Goal: Task Accomplishment & Management: Manage account settings

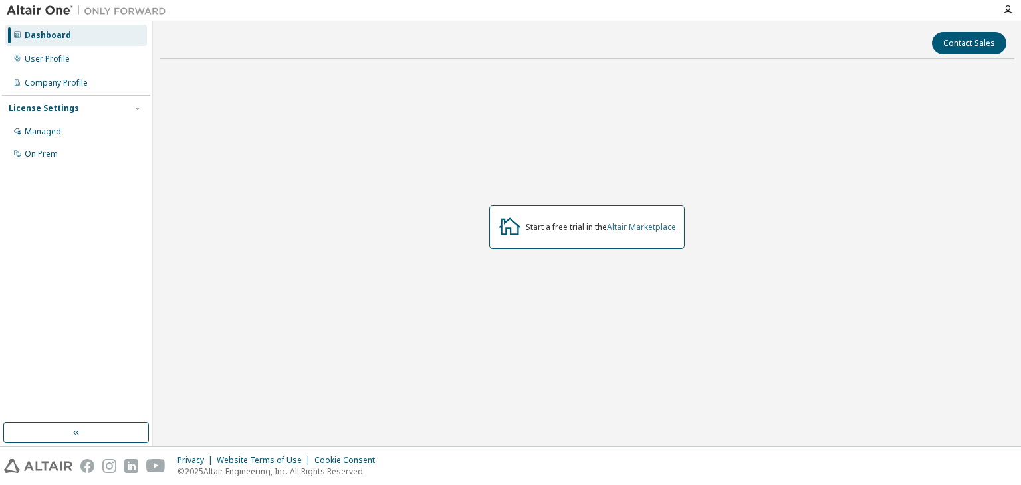
click at [633, 223] on link "Altair Marketplace" at bounding box center [641, 226] width 69 height 11
click at [465, 140] on div "Start a free trial in the Altair Marketplace" at bounding box center [586, 228] width 854 height 316
click at [75, 139] on div "Managed" at bounding box center [76, 131] width 142 height 21
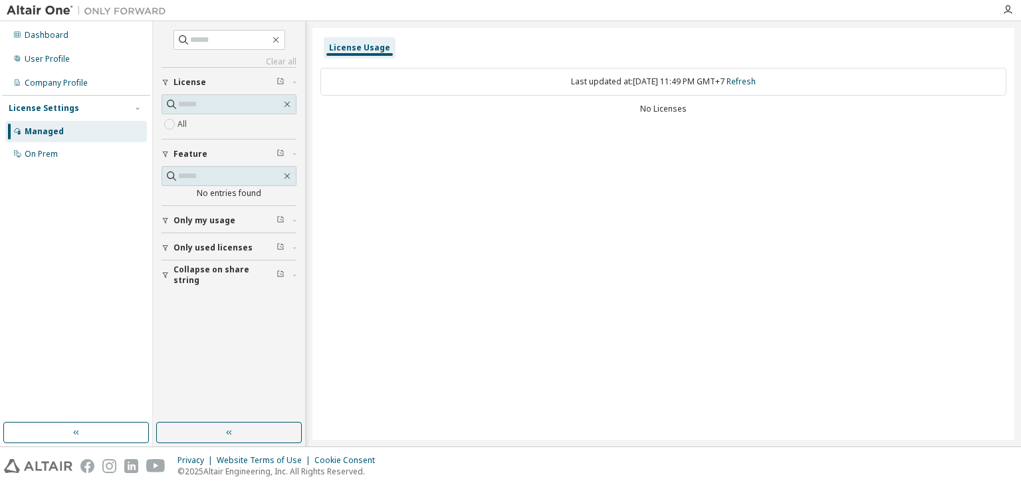
click at [439, 116] on div "Last updated at: Fri 2025-09-12 11:49 PM GMT+7 Refresh No Licenses" at bounding box center [663, 92] width 686 height 65
click at [664, 110] on div "No Licenses" at bounding box center [663, 109] width 686 height 11
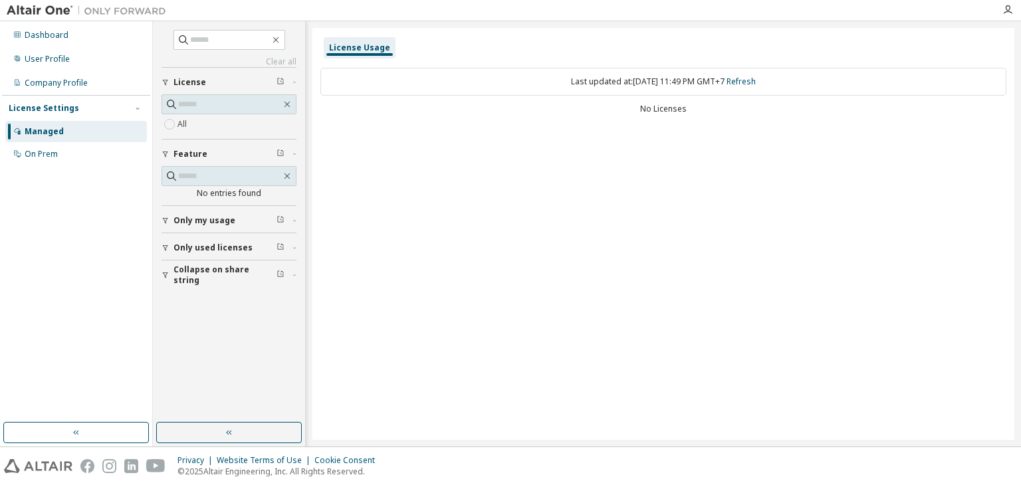
click at [526, 124] on div "Last updated at: Fri 2025-09-12 11:49 PM GMT+7 Refresh No Licenses" at bounding box center [663, 92] width 686 height 65
click at [248, 98] on input "text" at bounding box center [229, 104] width 103 height 13
click at [61, 159] on div "On Prem" at bounding box center [76, 154] width 142 height 21
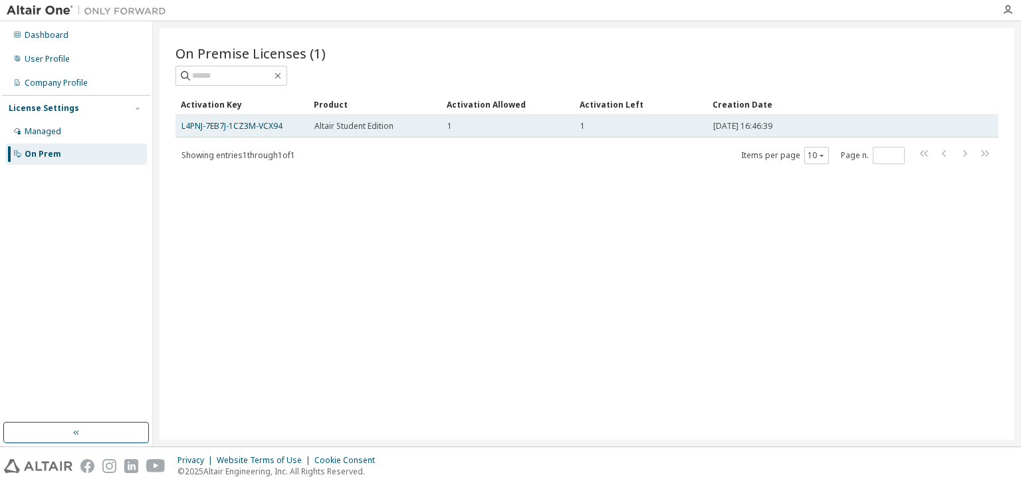
click at [250, 118] on td "L4PNJ-7EB7J-1CZ3M-VCX94" at bounding box center [241, 126] width 133 height 23
click at [245, 122] on link "L4PNJ-7EB7J-1CZ3M-VCX94" at bounding box center [231, 125] width 101 height 11
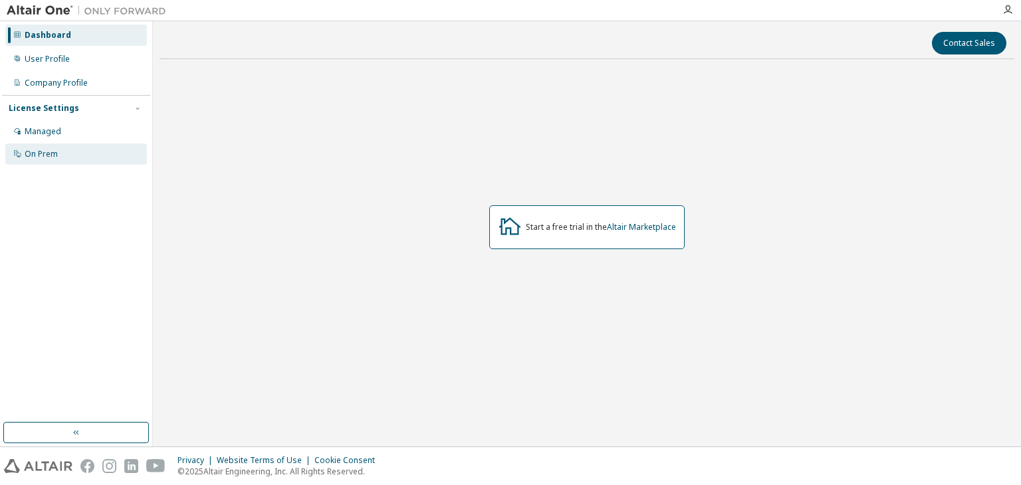
click at [70, 147] on div "On Prem" at bounding box center [76, 154] width 142 height 21
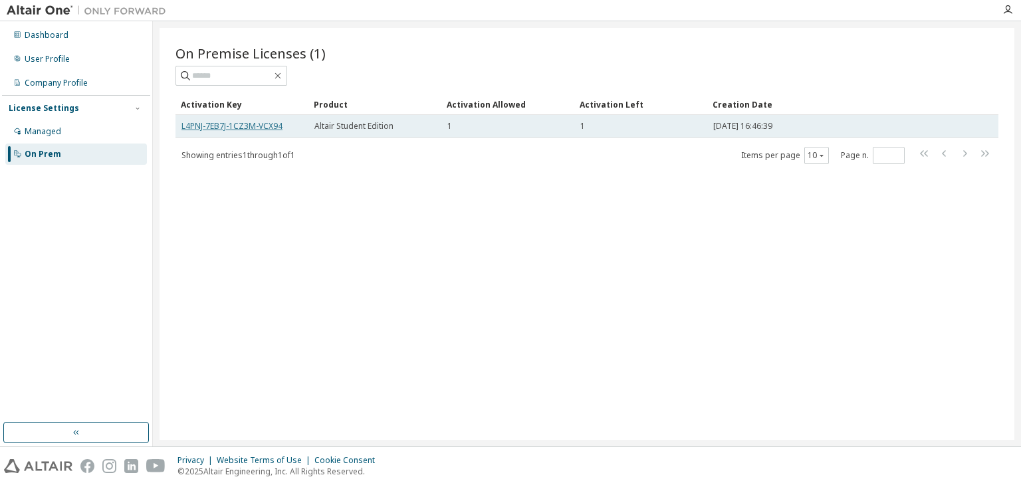
click at [253, 126] on link "L4PNJ-7EB7J-1CZ3M-VCX94" at bounding box center [231, 125] width 101 height 11
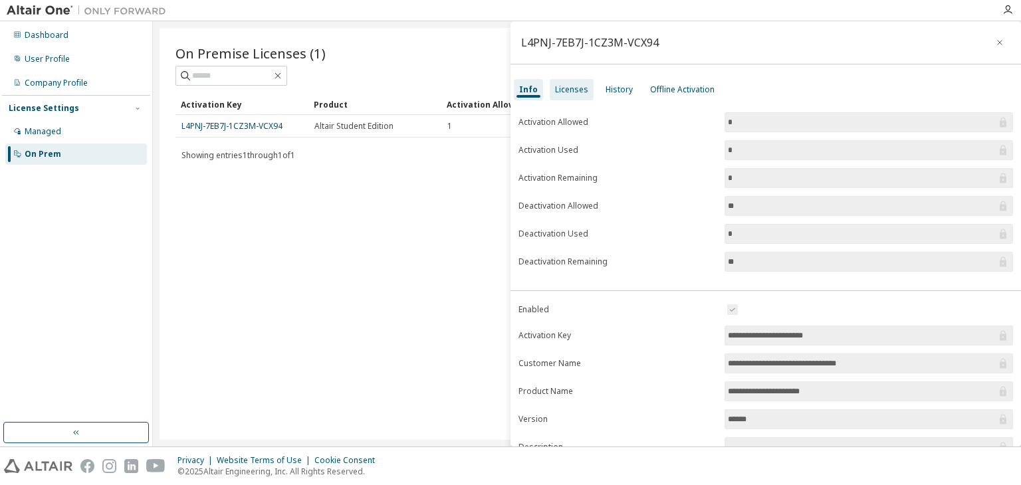
click at [579, 90] on div "Licenses" at bounding box center [571, 89] width 33 height 11
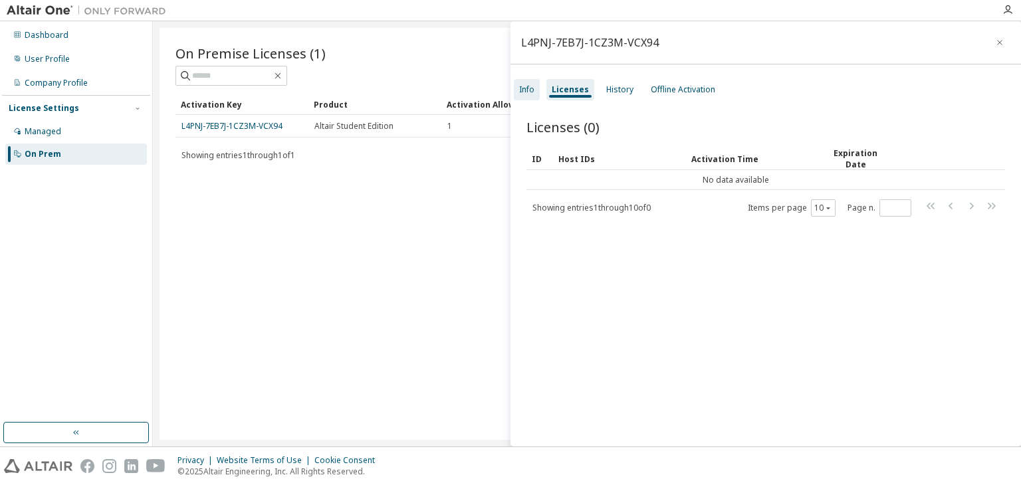
click at [532, 92] on div "Info" at bounding box center [526, 89] width 15 height 11
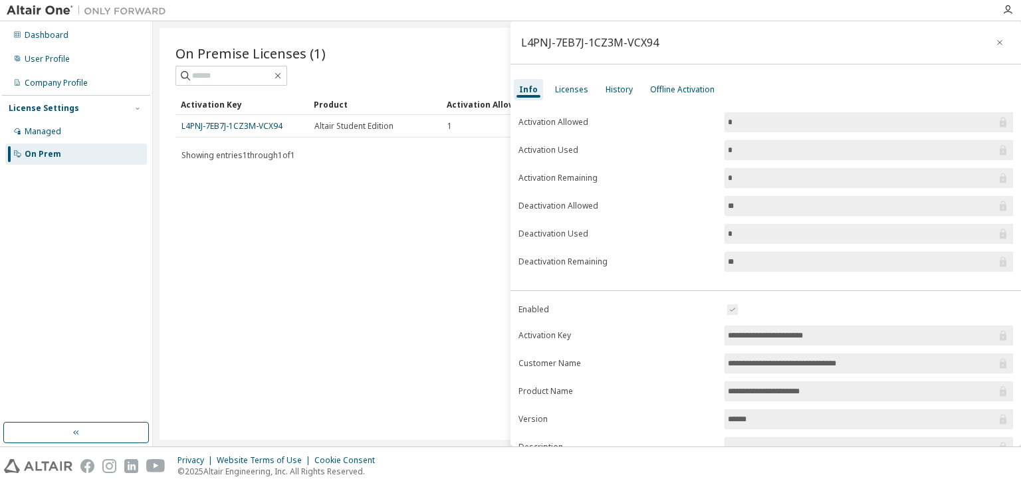
click at [342, 223] on div "On Premise Licenses (1) Clear Load Save Save As Field Operator Value Select fil…" at bounding box center [586, 234] width 854 height 412
click at [29, 123] on div "Managed" at bounding box center [76, 131] width 142 height 21
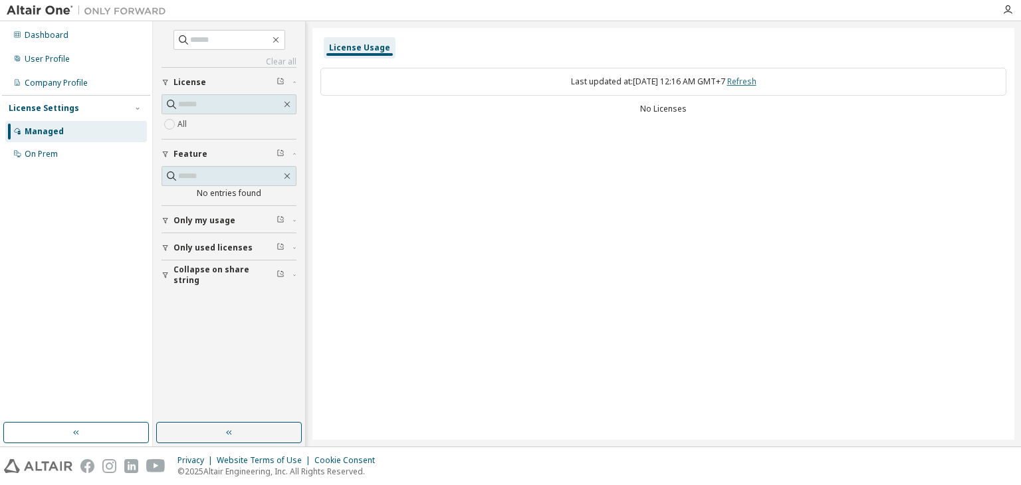
click at [752, 76] on link "Refresh" at bounding box center [741, 81] width 29 height 11
click at [29, 146] on div "On Prem" at bounding box center [76, 154] width 142 height 21
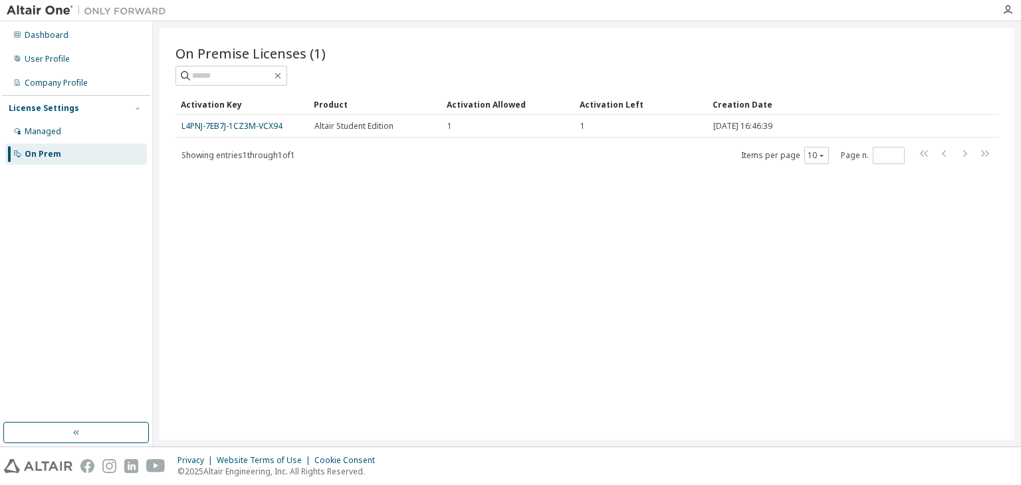
click at [223, 143] on div "Activation Key Product Activation Allowed Activation Left Creation Date L4PNJ-7…" at bounding box center [586, 129] width 823 height 71
click at [181, 250] on div "On Premise Licenses (1) Clear Load Save Save As Field Operator Value Select fil…" at bounding box center [586, 234] width 854 height 412
click at [45, 58] on div "User Profile" at bounding box center [47, 59] width 45 height 11
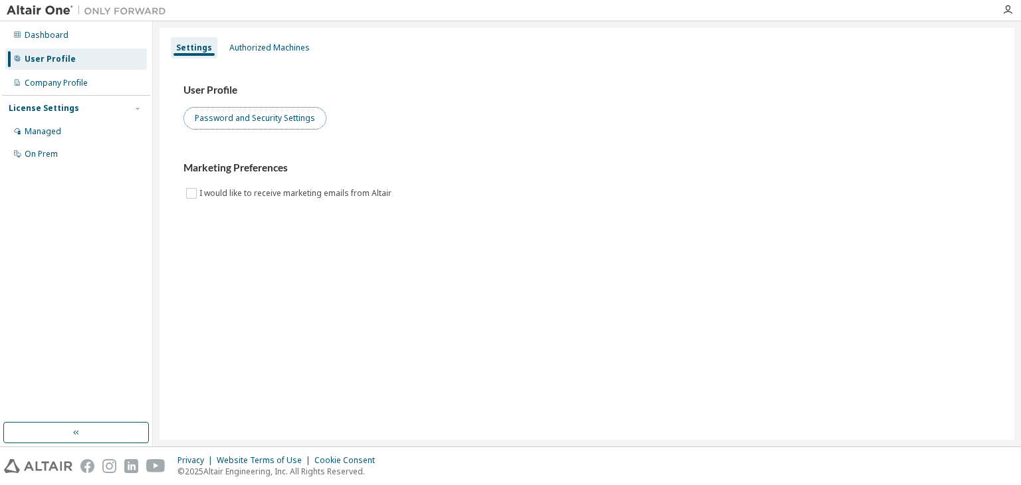
click at [264, 113] on button "Password and Security Settings" at bounding box center [254, 118] width 143 height 23
click at [1009, 13] on icon "button" at bounding box center [1007, 10] width 11 height 11
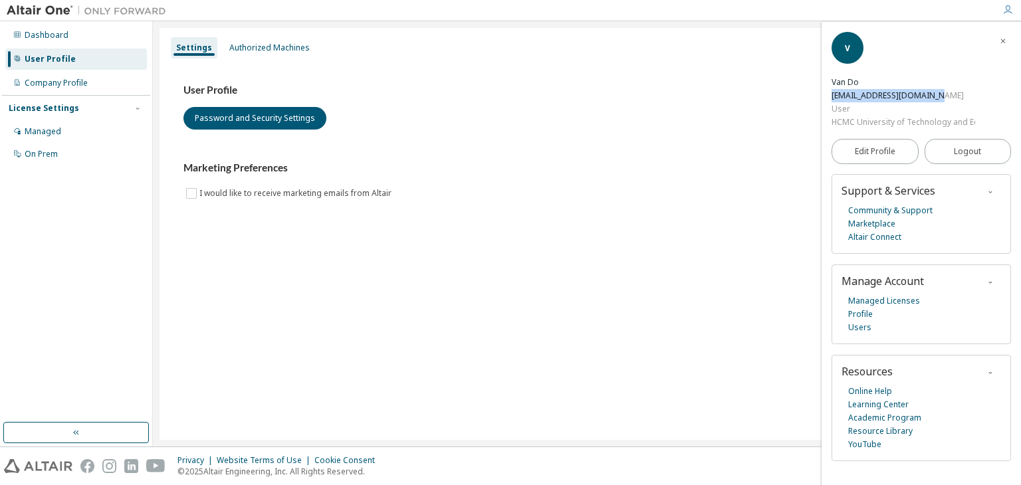
drag, startPoint x: 949, startPoint y: 96, endPoint x: 831, endPoint y: 96, distance: 118.3
click at [831, 96] on div "van.dohcmut@hcmut.edu.vn" at bounding box center [903, 95] width 144 height 13
copy div "van.dohcmut@hcmut.edu.vn"
click at [33, 157] on div "On Prem" at bounding box center [41, 154] width 33 height 11
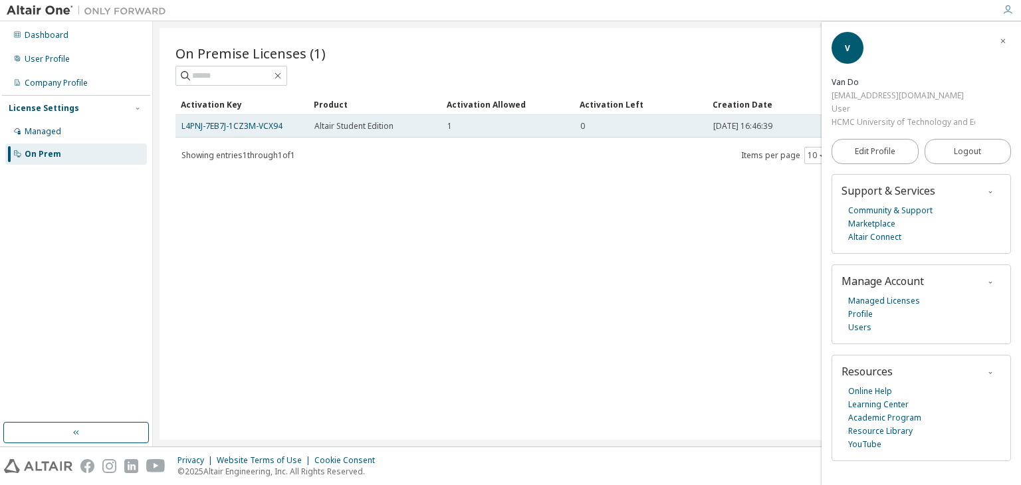
click at [381, 126] on span "Altair Student Edition" at bounding box center [353, 126] width 79 height 11
click at [250, 122] on link "L4PNJ-7EB7J-1CZ3M-VCX94" at bounding box center [231, 125] width 101 height 11
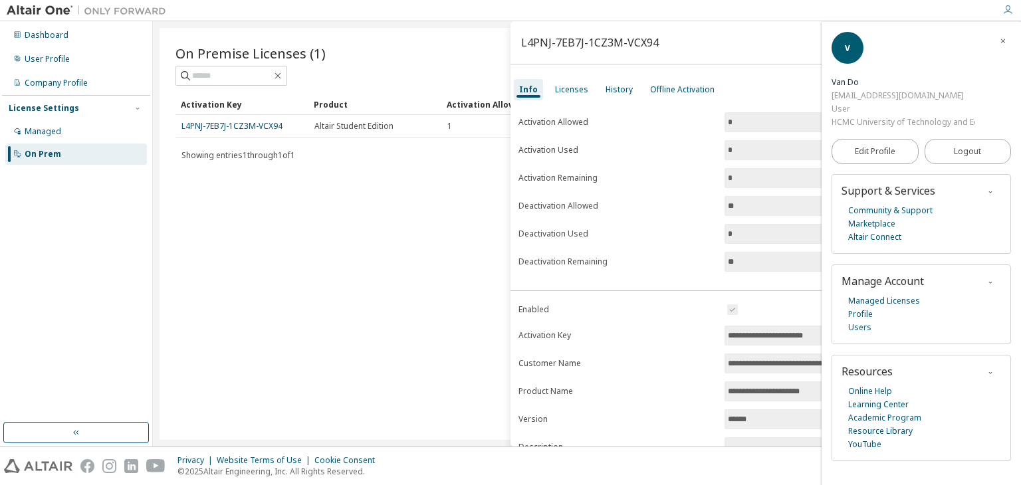
click at [646, 151] on label "Activation Used" at bounding box center [617, 150] width 198 height 11
click at [1002, 42] on icon "button" at bounding box center [1003, 41] width 8 height 8
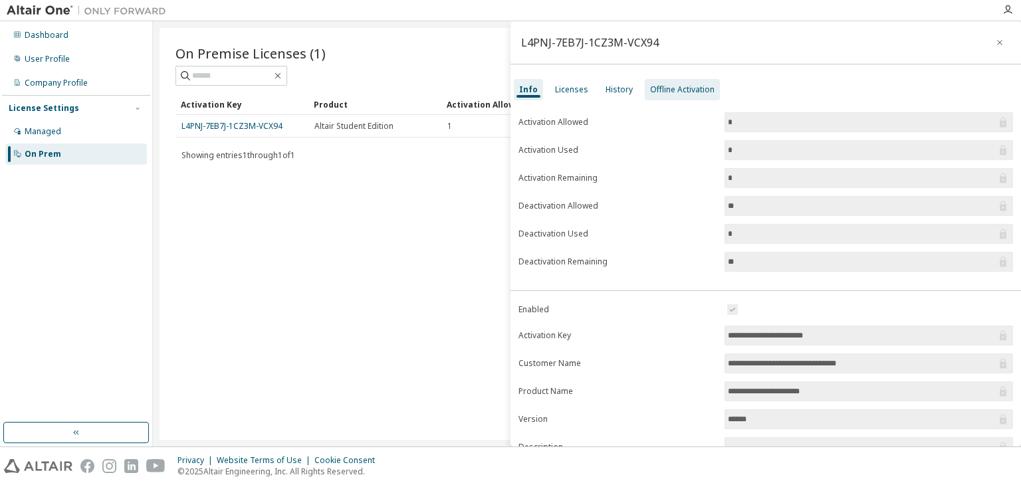
click at [660, 100] on div "Offline Activation" at bounding box center [681, 89] width 75 height 21
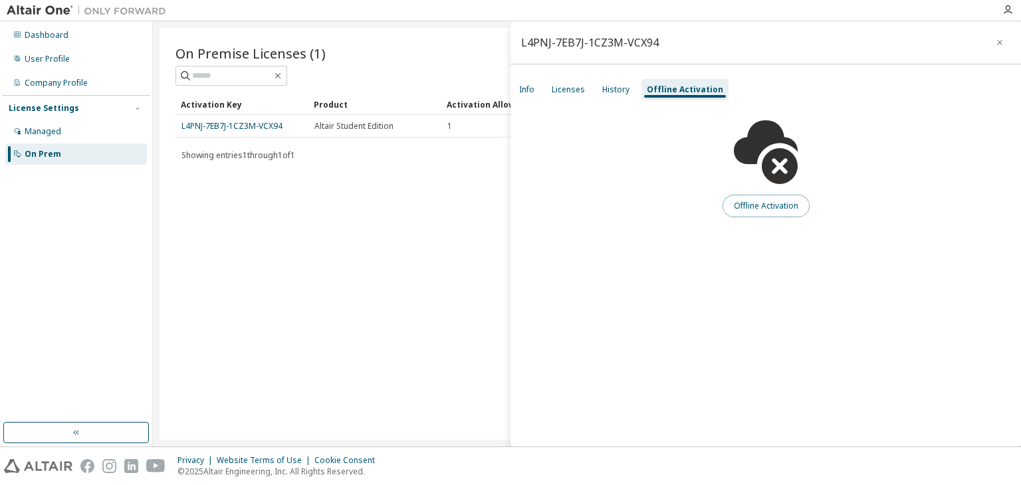
click at [745, 213] on button "Offline Activation" at bounding box center [765, 206] width 87 height 23
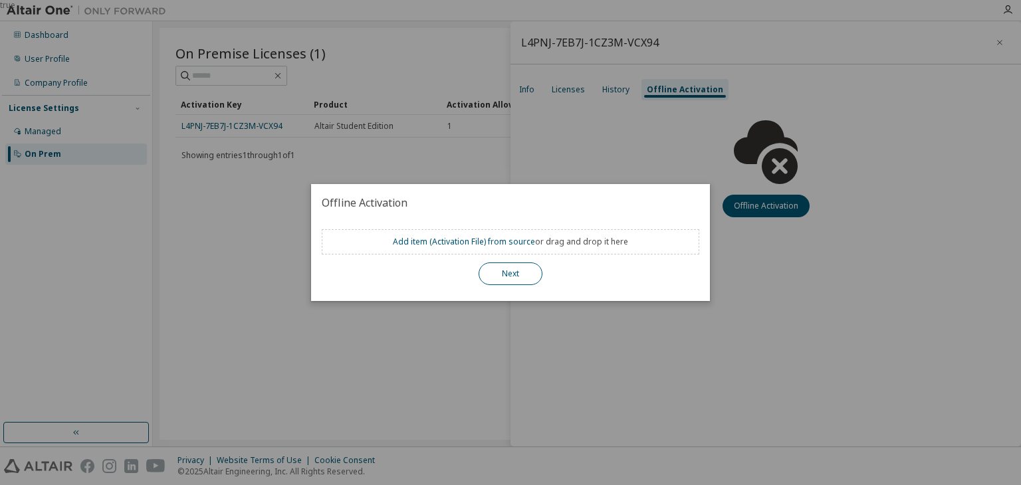
click at [507, 277] on button "Next" at bounding box center [510, 273] width 64 height 23
click at [492, 284] on button "Next" at bounding box center [510, 273] width 64 height 23
click at [510, 264] on button "Next" at bounding box center [510, 273] width 64 height 23
click at [511, 272] on button "Next" at bounding box center [510, 273] width 64 height 23
click at [521, 277] on button "Next" at bounding box center [510, 273] width 64 height 23
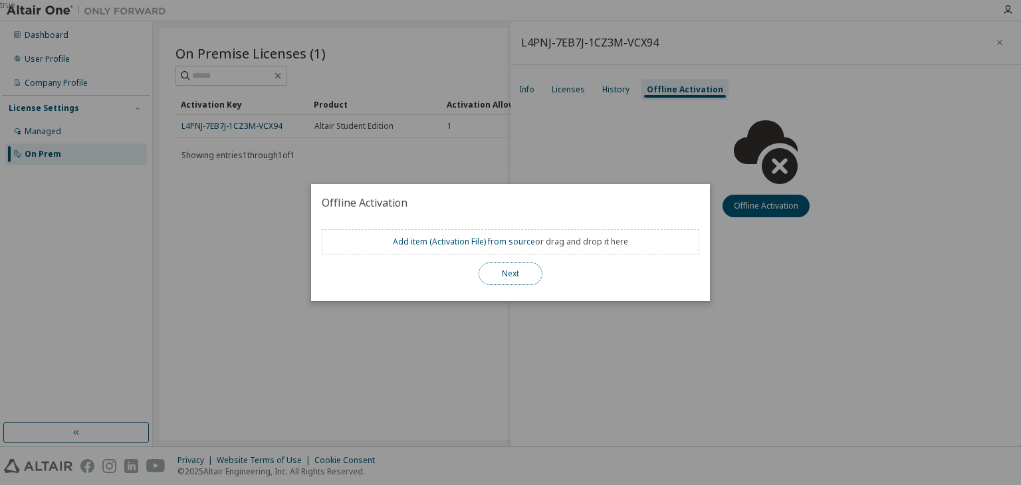
click at [521, 277] on button "Next" at bounding box center [510, 273] width 64 height 23
click at [608, 89] on div "true" at bounding box center [510, 242] width 1021 height 485
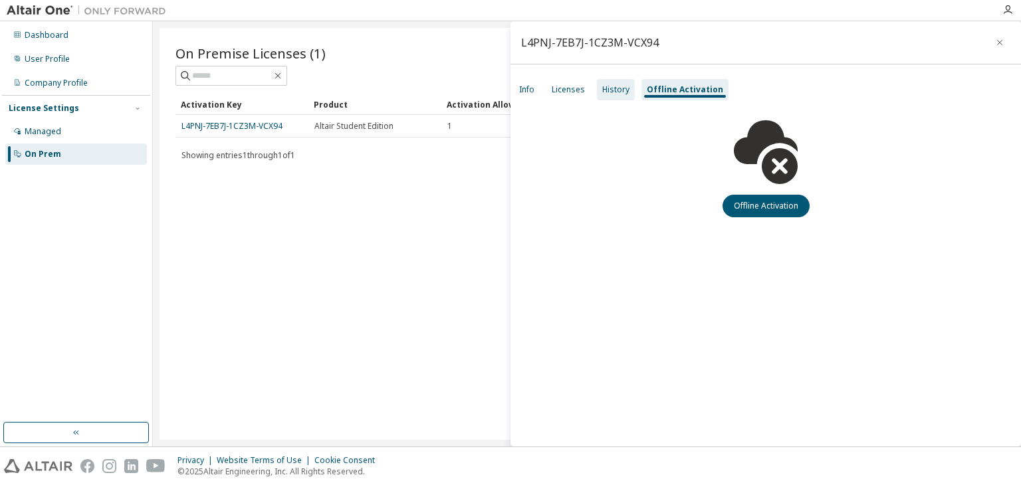
click at [617, 96] on div "History" at bounding box center [616, 89] width 38 height 21
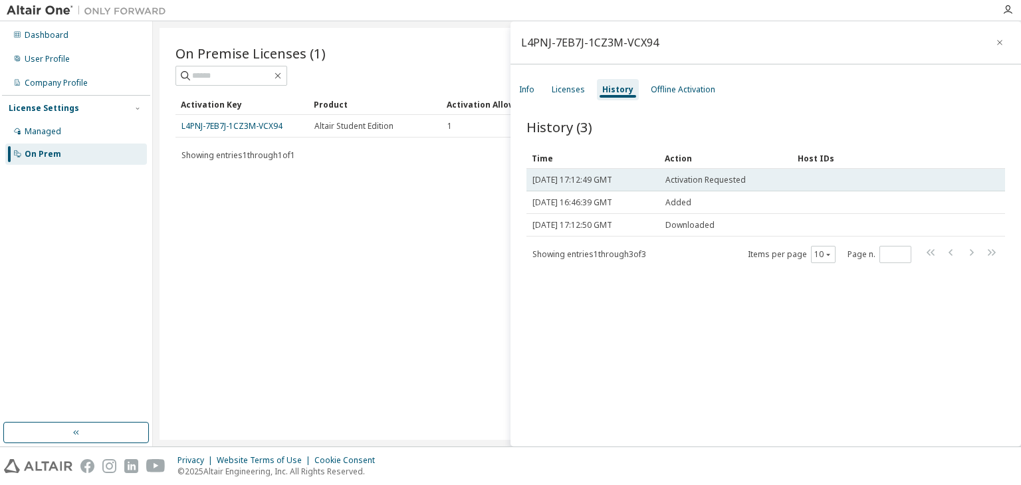
click at [612, 181] on span "Fri, 12 Sep 2025 17:12:49 GMT" at bounding box center [572, 180] width 80 height 11
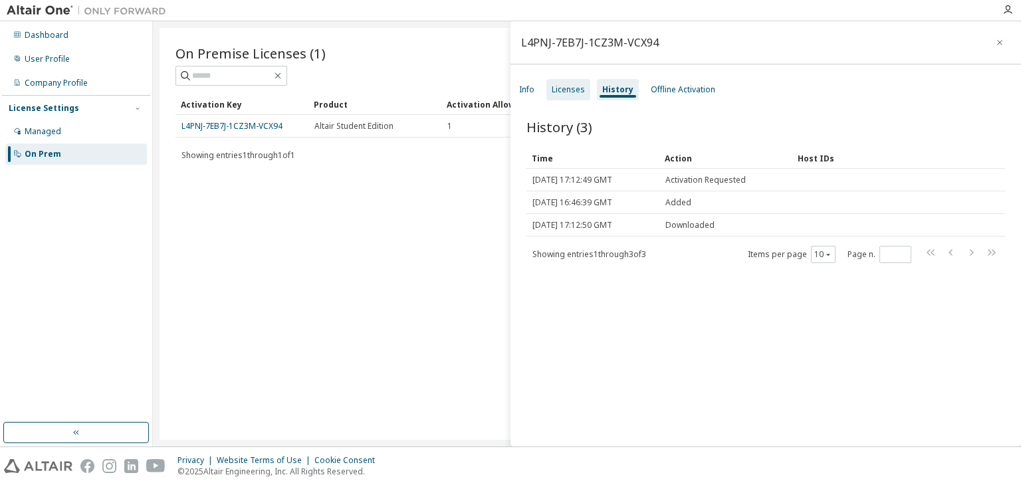
click at [552, 91] on div "Licenses" at bounding box center [567, 89] width 33 height 11
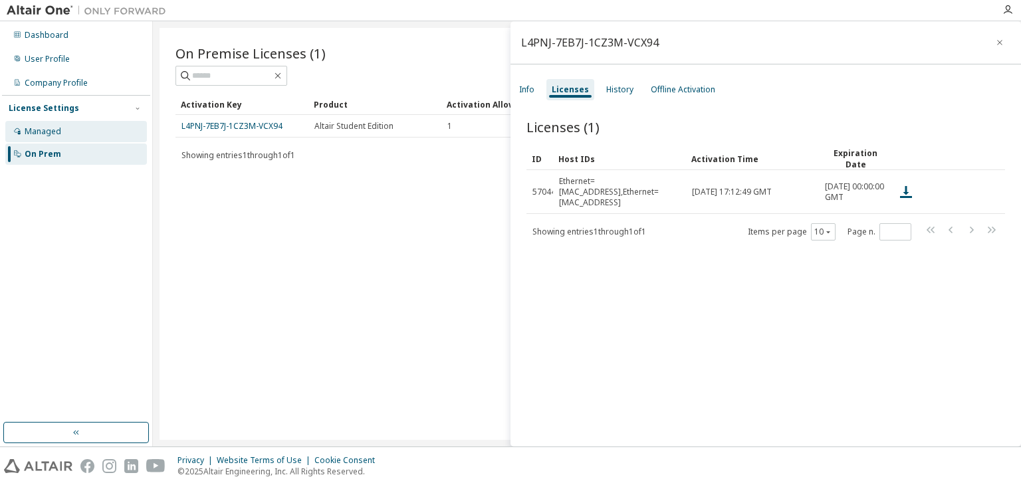
click at [43, 136] on div "Managed" at bounding box center [43, 131] width 37 height 11
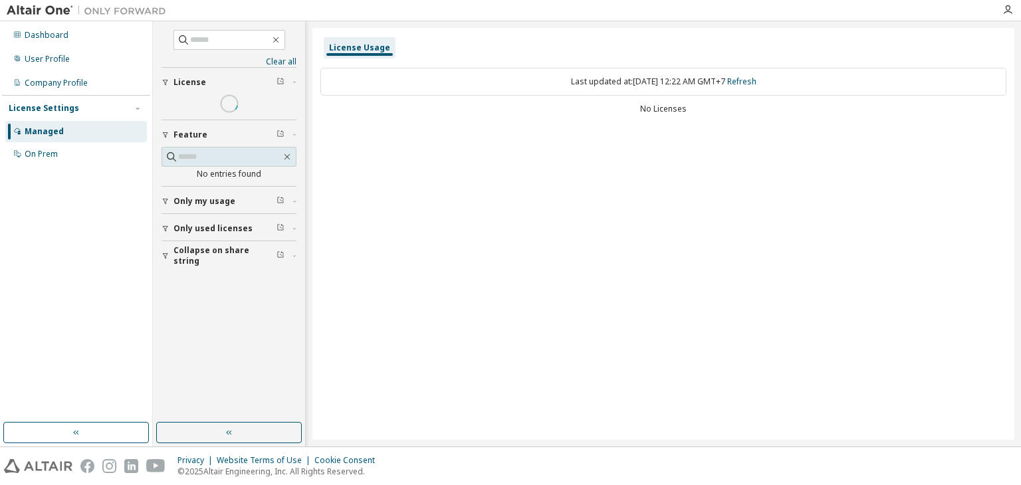
click at [201, 245] on button "Collapse on share string" at bounding box center [228, 255] width 135 height 29
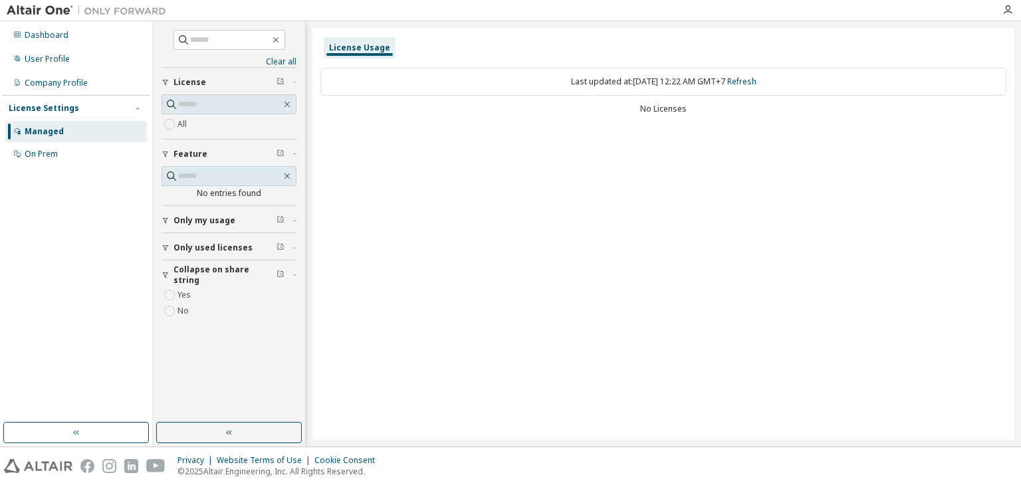
click at [201, 245] on span "Only used licenses" at bounding box center [212, 248] width 79 height 11
click at [197, 219] on span "Only my usage" at bounding box center [204, 220] width 62 height 11
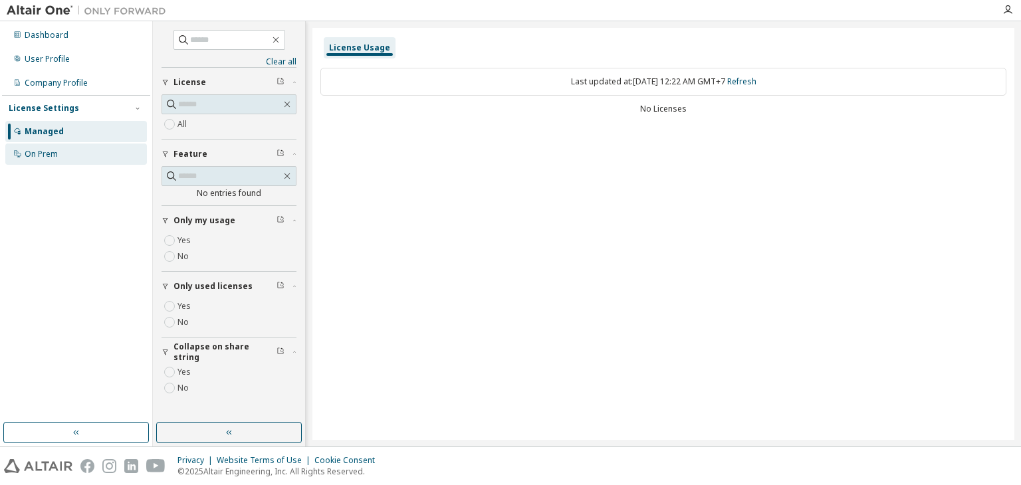
click at [82, 154] on div "On Prem" at bounding box center [76, 154] width 142 height 21
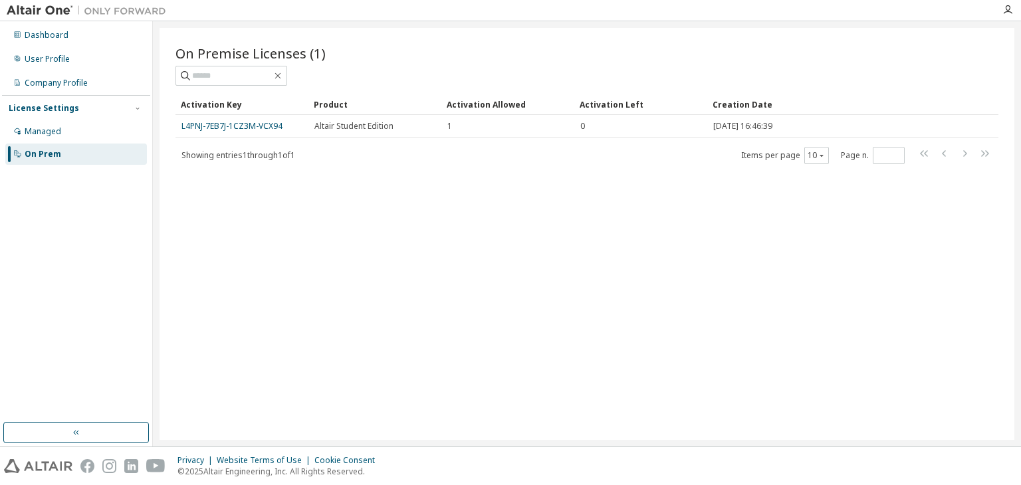
click at [82, 154] on div "On Prem" at bounding box center [76, 154] width 142 height 21
